Goal: Transaction & Acquisition: Purchase product/service

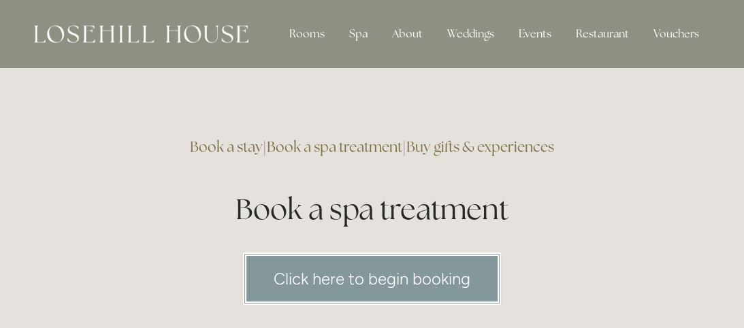
click at [483, 146] on link "Buy gifts & experiences" at bounding box center [480, 146] width 148 height 18
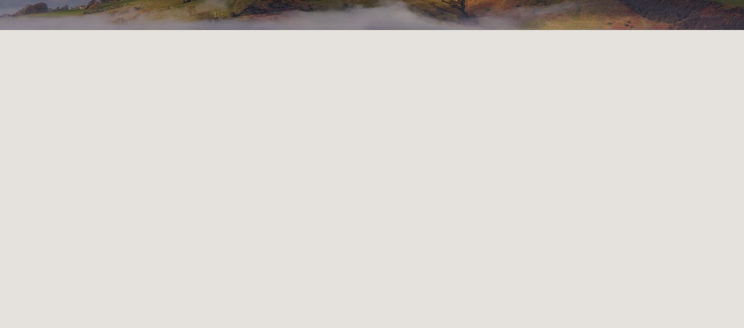
scroll to position [214, 0]
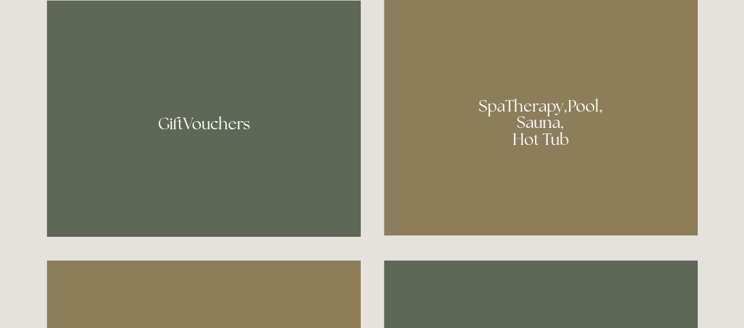
scroll to position [904, 0]
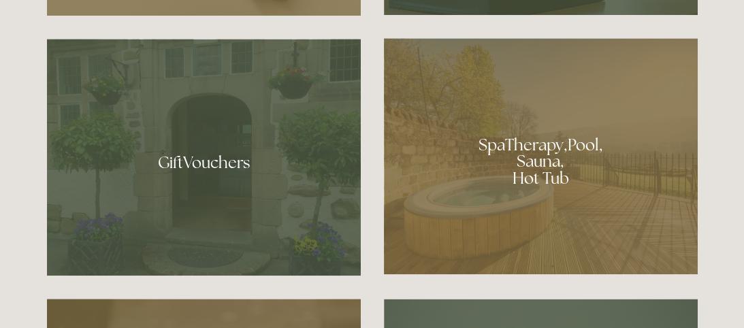
click at [230, 167] on div at bounding box center [204, 157] width 314 height 237
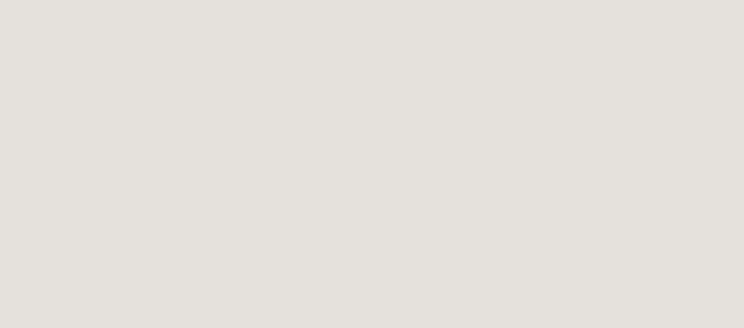
scroll to position [214, 0]
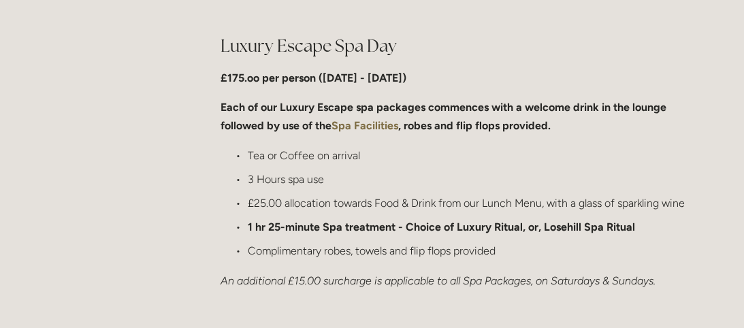
scroll to position [1350, 0]
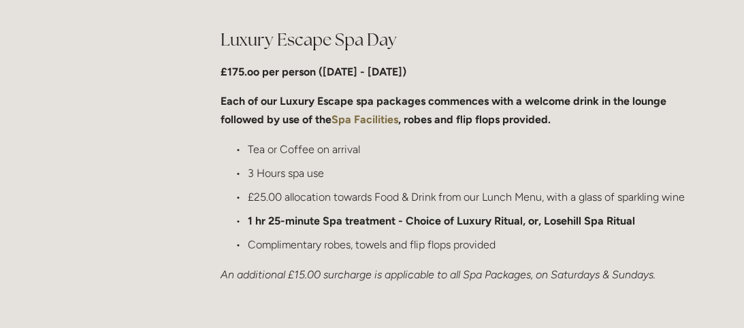
drag, startPoint x: 740, startPoint y: 110, endPoint x: 734, endPoint y: 157, distance: 48.0
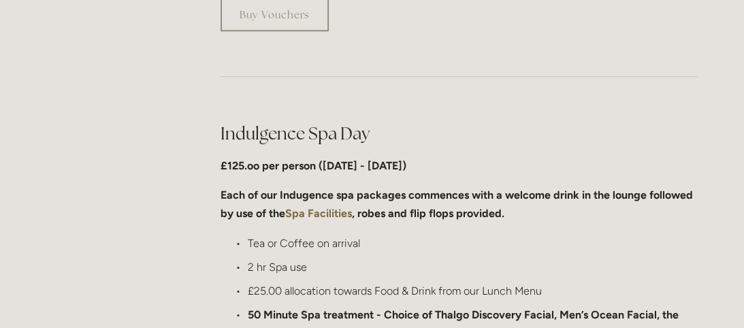
scroll to position [542, 0]
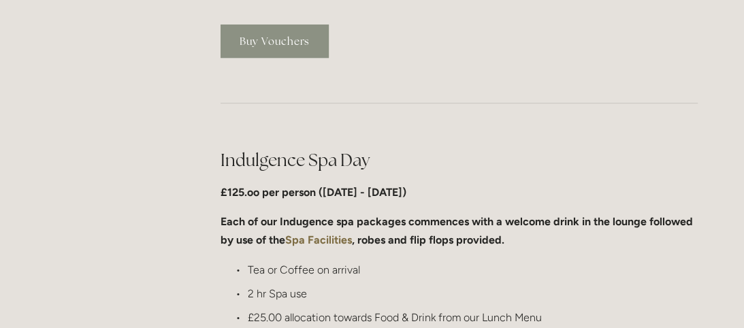
click at [295, 41] on link "Buy Vouchers" at bounding box center [274, 40] width 108 height 33
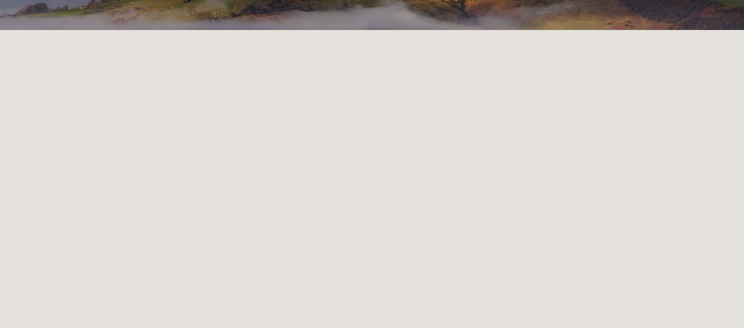
scroll to position [214, 0]
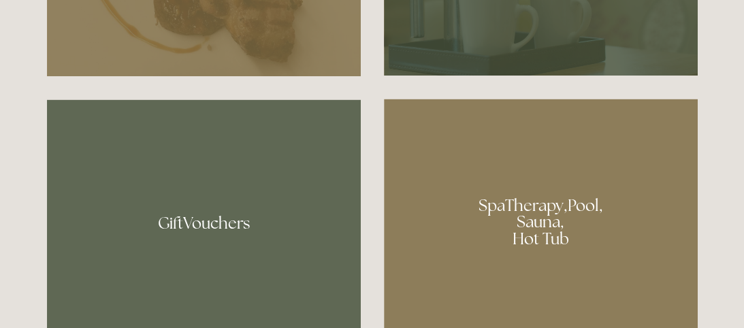
scroll to position [743, 0]
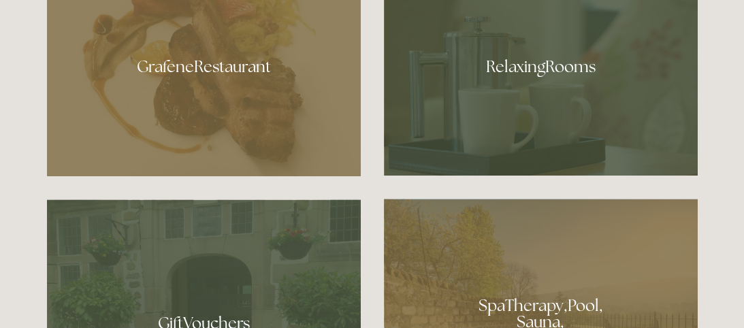
click at [295, 265] on div at bounding box center [204, 317] width 314 height 237
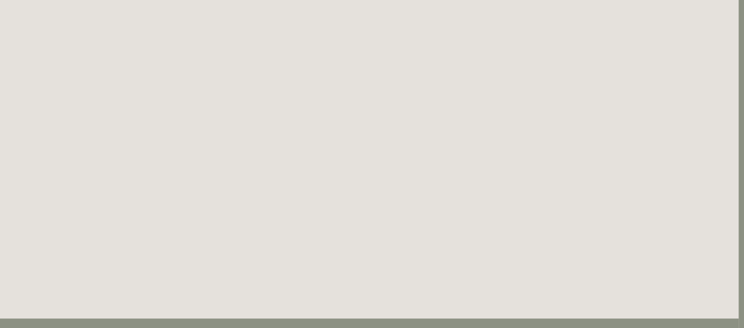
scroll to position [214, 5]
